Goal: Task Accomplishment & Management: Manage account settings

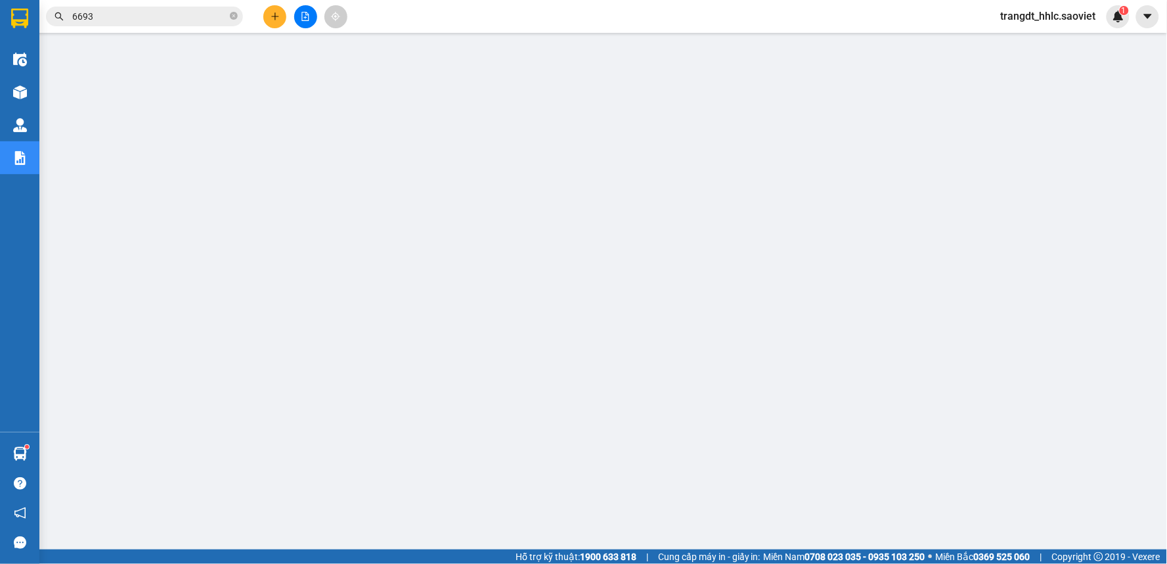
click at [1033, 12] on span "trangdt_hhlc.saoviet" at bounding box center [1048, 16] width 116 height 16
click at [1023, 46] on span "Đăng xuất" at bounding box center [1055, 40] width 89 height 14
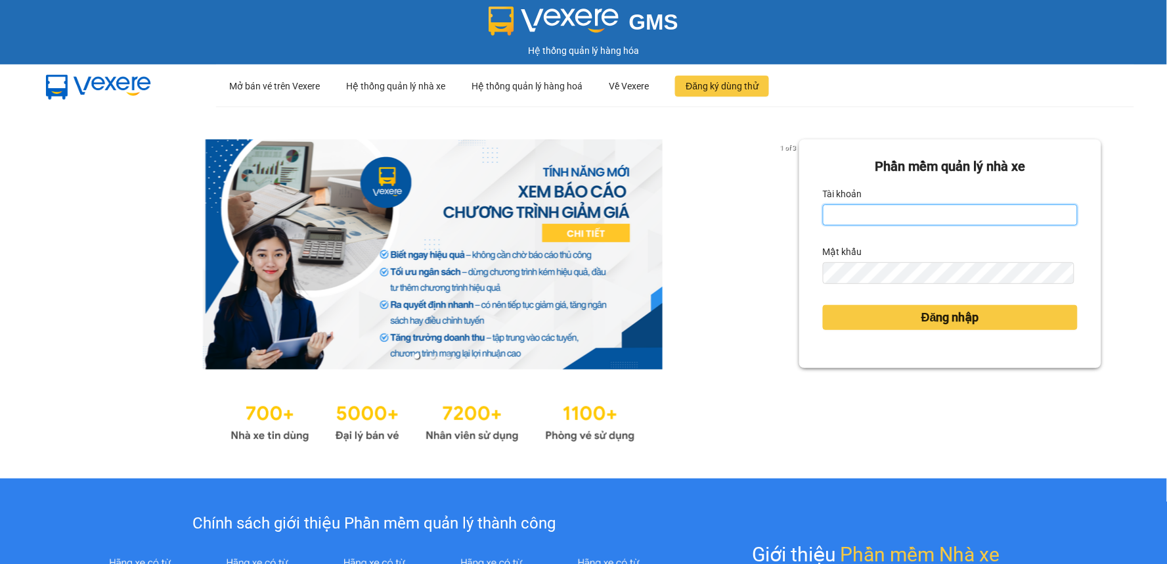
click at [855, 208] on input "Tài khoản" at bounding box center [950, 214] width 255 height 21
type input "lypt_bvlc.saoviet"
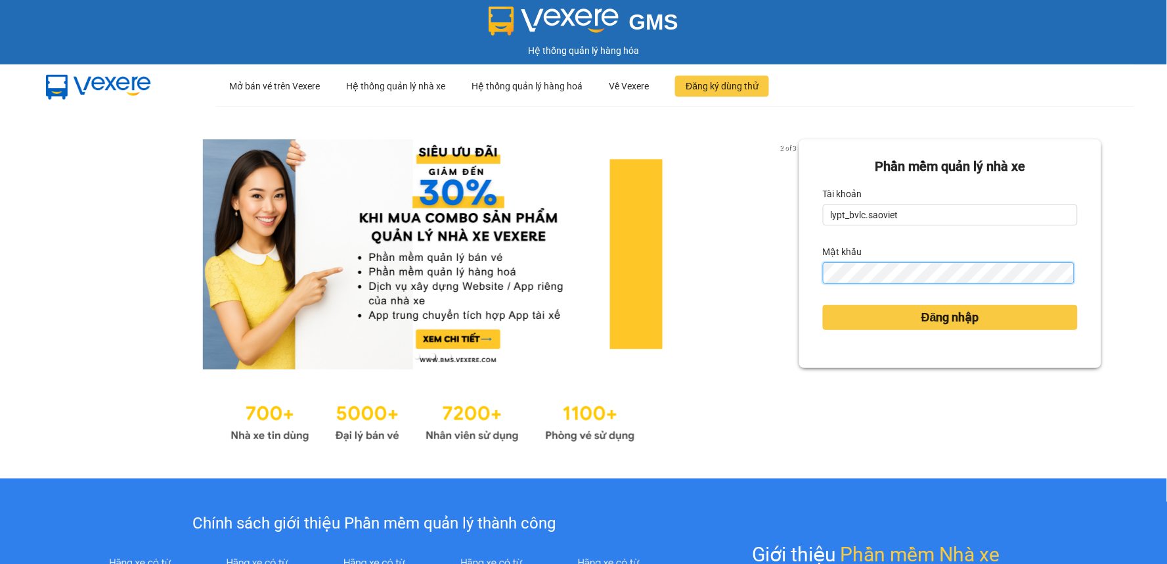
click at [823, 305] on button "Đăng nhập" at bounding box center [950, 317] width 255 height 25
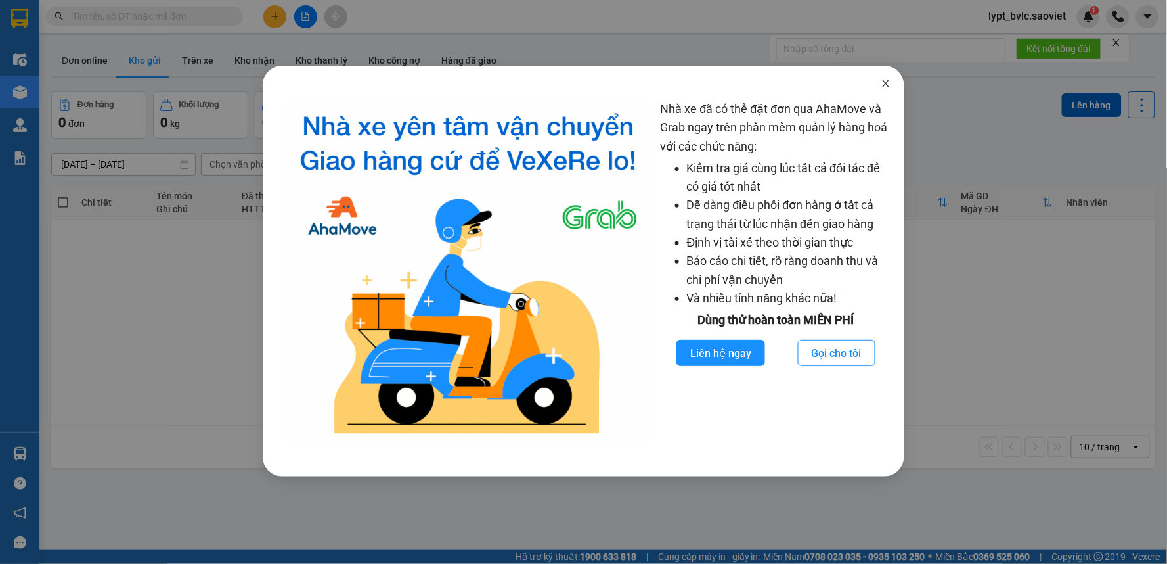
click at [888, 92] on span "Close" at bounding box center [886, 84] width 37 height 37
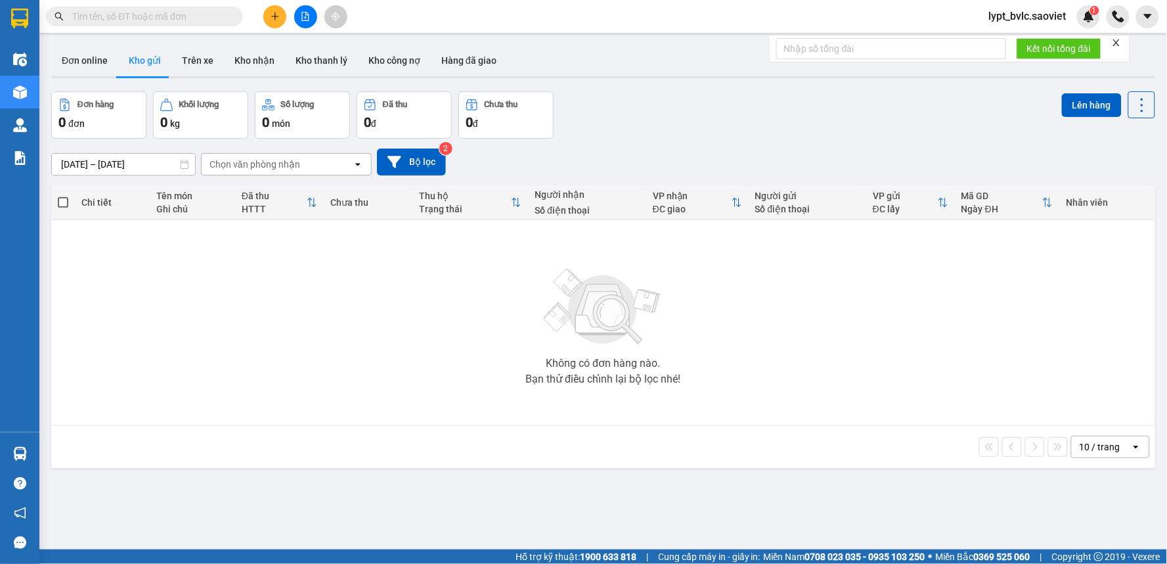
drag, startPoint x: 395, startPoint y: 317, endPoint x: 384, endPoint y: 252, distance: 65.3
click at [395, 313] on div "Không có đơn hàng nào. Bạn thử điều chỉnh lại bộ lọc nhé!" at bounding box center [603, 322] width 1091 height 197
